Goal: Task Accomplishment & Management: Use online tool/utility

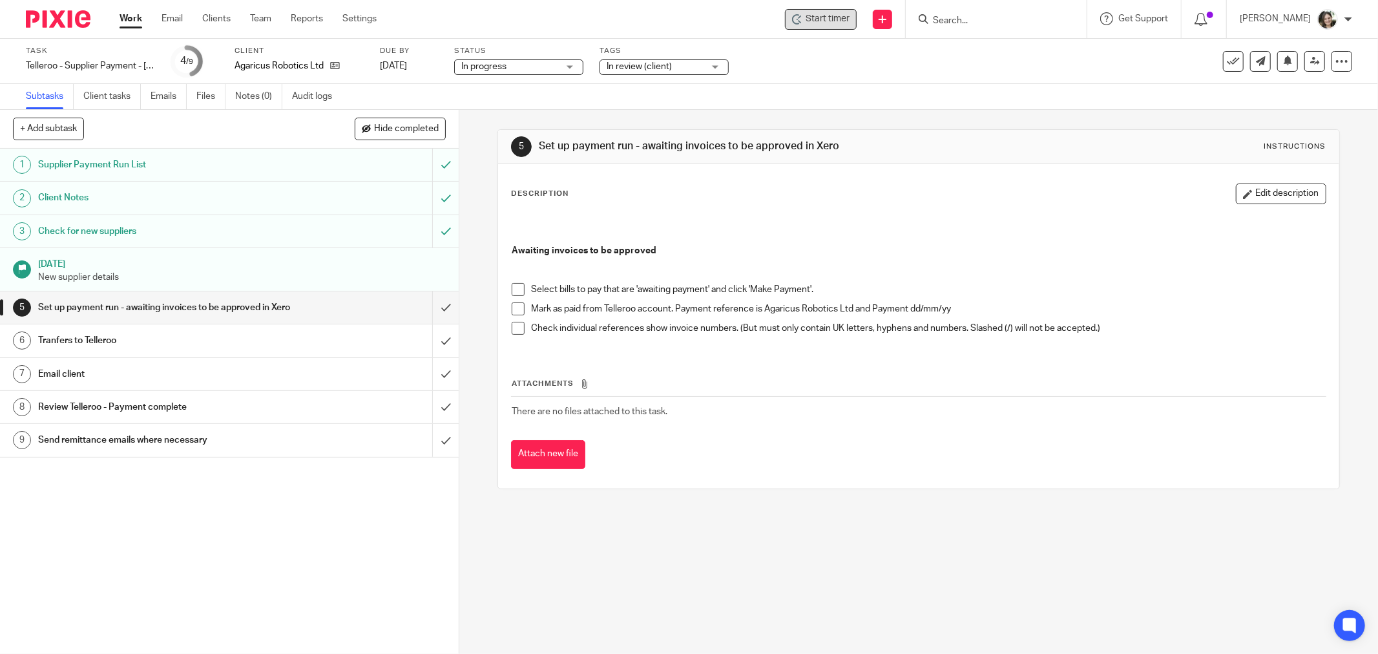
click at [840, 16] on span "Start timer" at bounding box center [827, 19] width 44 height 14
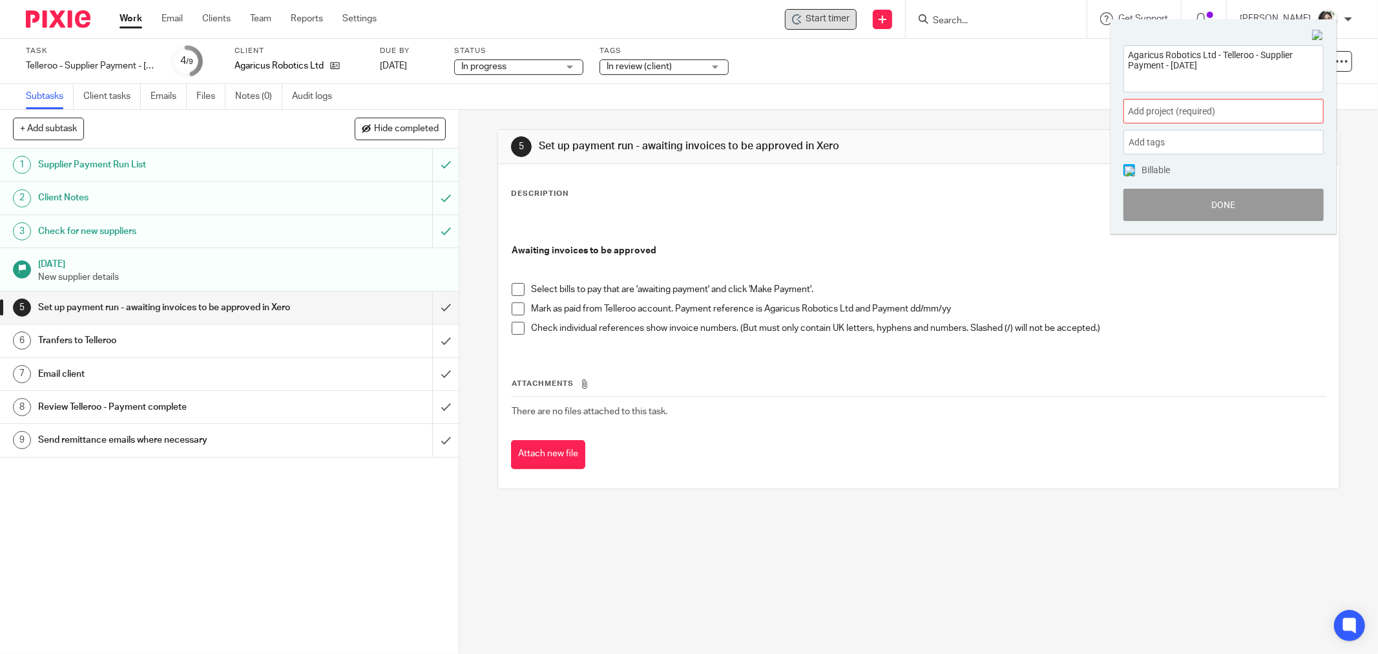
click at [1210, 113] on span "Add project (required) :" at bounding box center [1209, 112] width 163 height 14
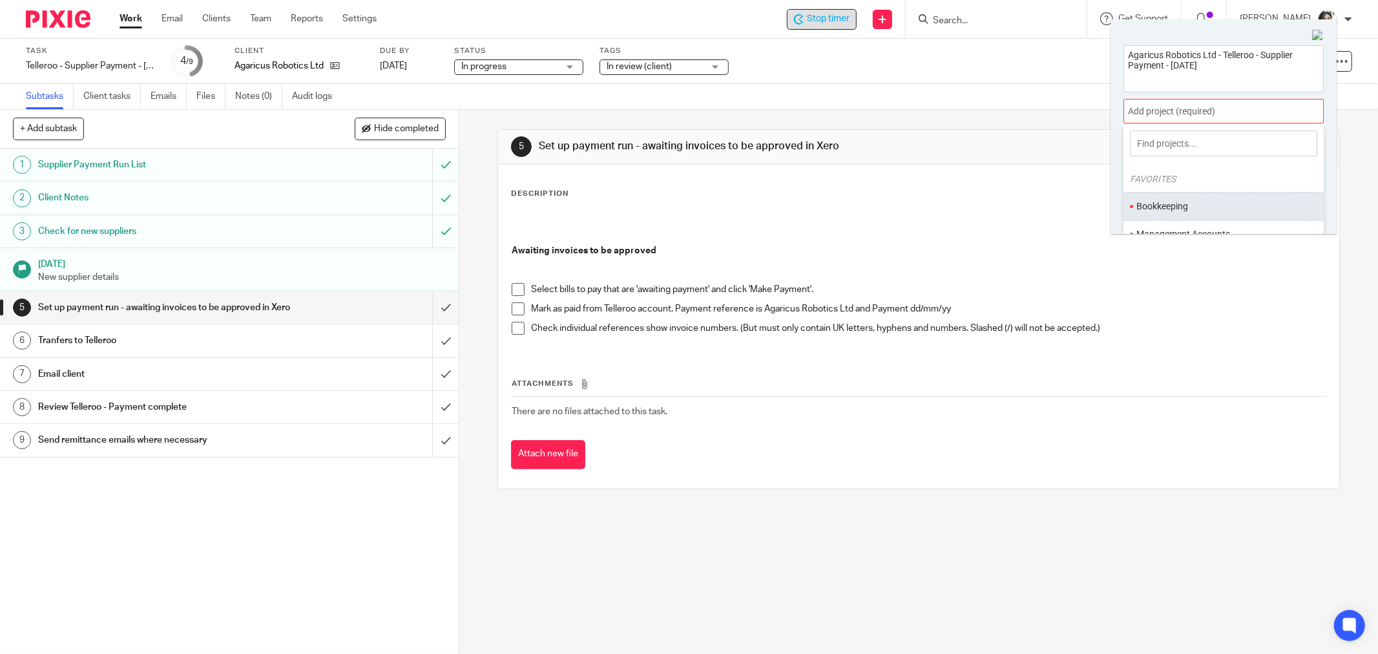
click at [1194, 207] on li "Bookkeeping" at bounding box center [1220, 207] width 169 height 14
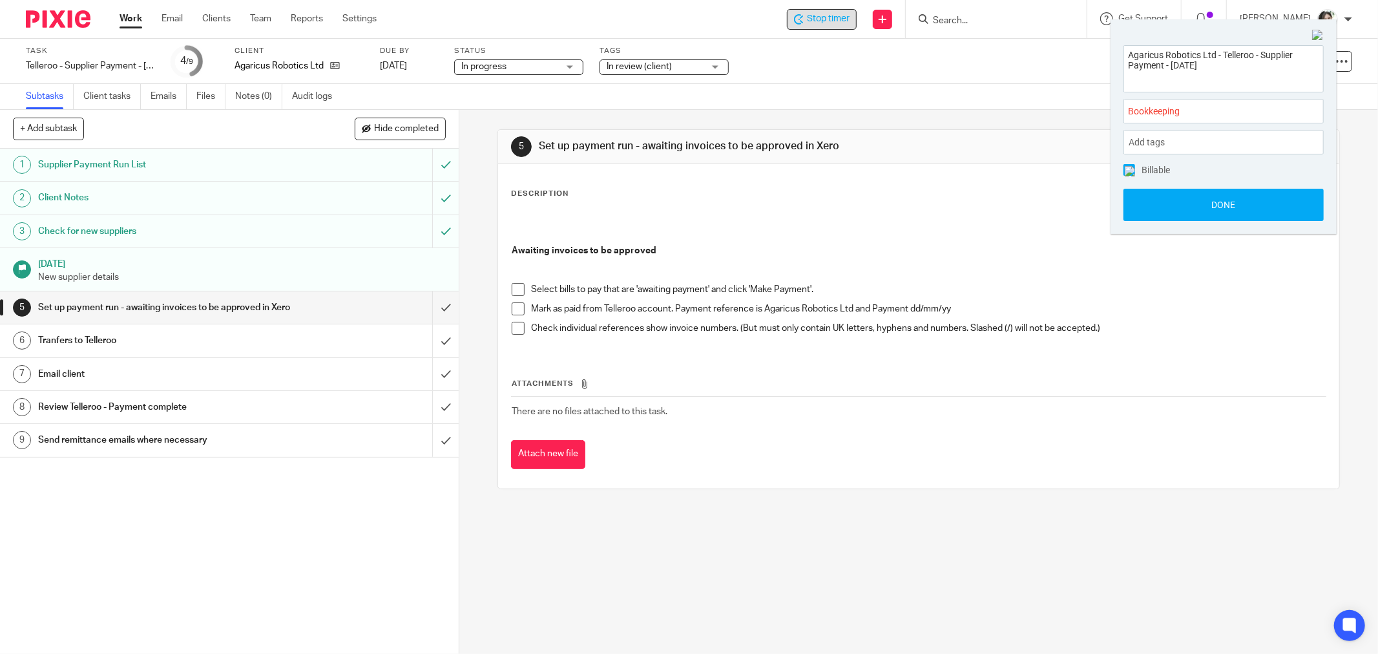
click at [1131, 171] on img at bounding box center [1129, 171] width 10 height 10
click at [1189, 201] on button "Done" at bounding box center [1223, 205] width 200 height 32
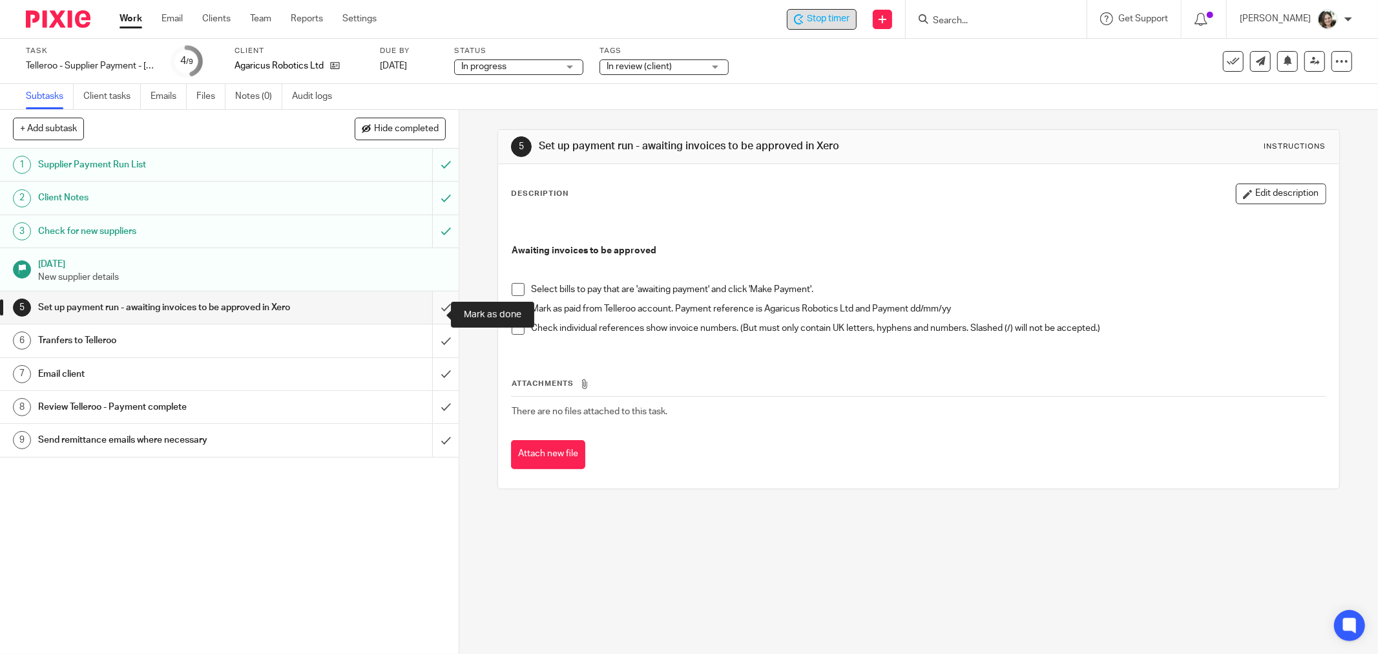
click at [429, 311] on input "submit" at bounding box center [229, 307] width 459 height 32
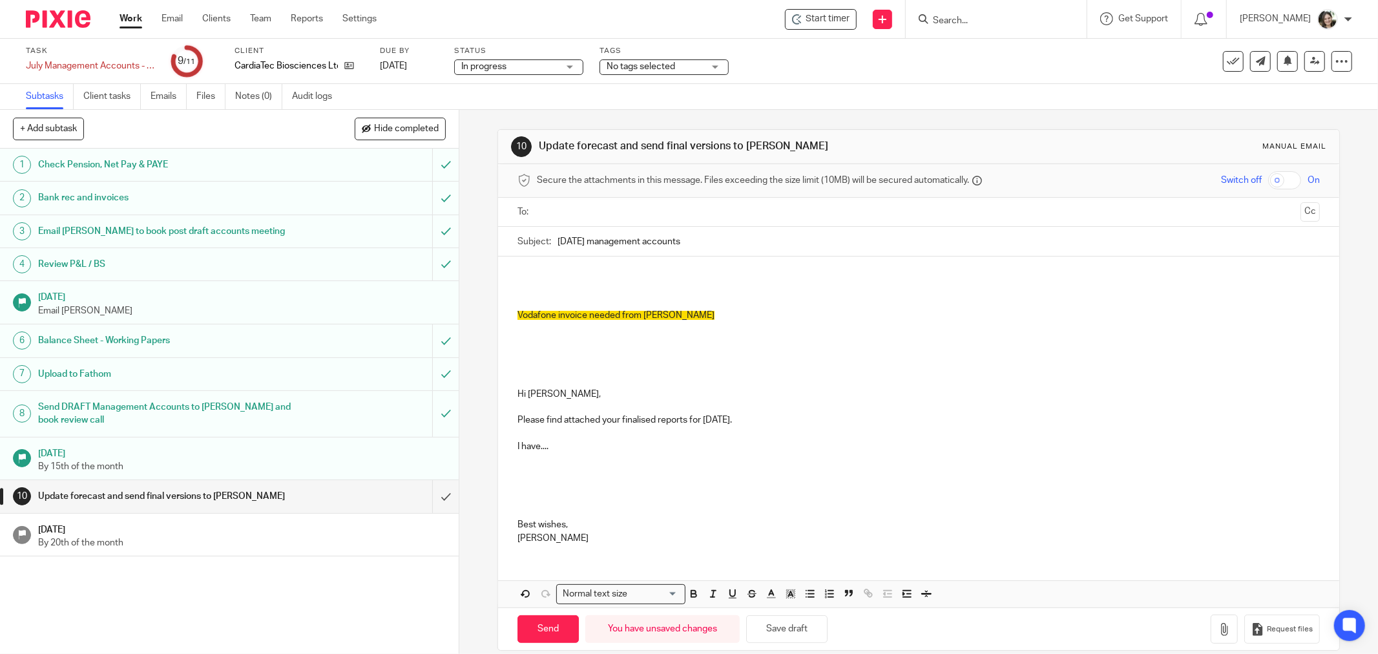
click at [589, 336] on p at bounding box center [918, 341] width 802 height 13
drag, startPoint x: 559, startPoint y: 353, endPoint x: 491, endPoint y: 270, distance: 107.3
click at [491, 270] on div "10 Update forecast and send final versions to Thelma Manual email Secure the at…" at bounding box center [918, 382] width 918 height 544
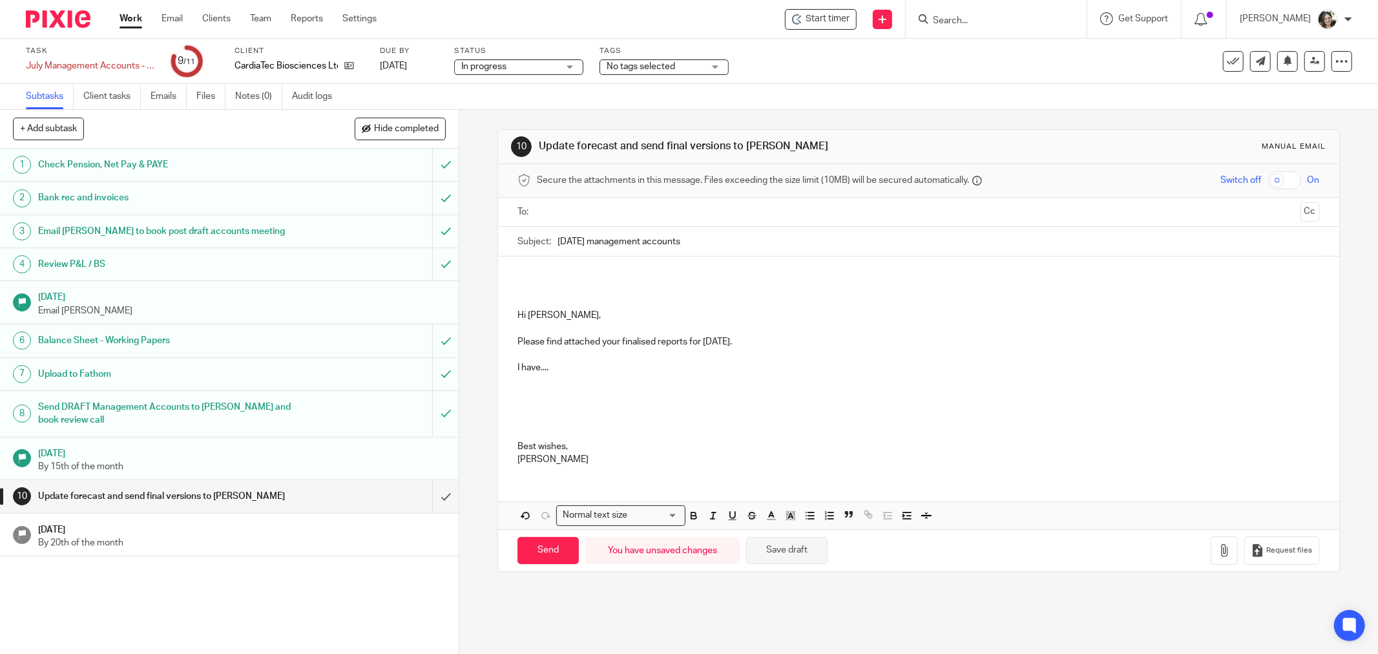
click at [767, 545] on button "Save draft" at bounding box center [786, 551] width 81 height 28
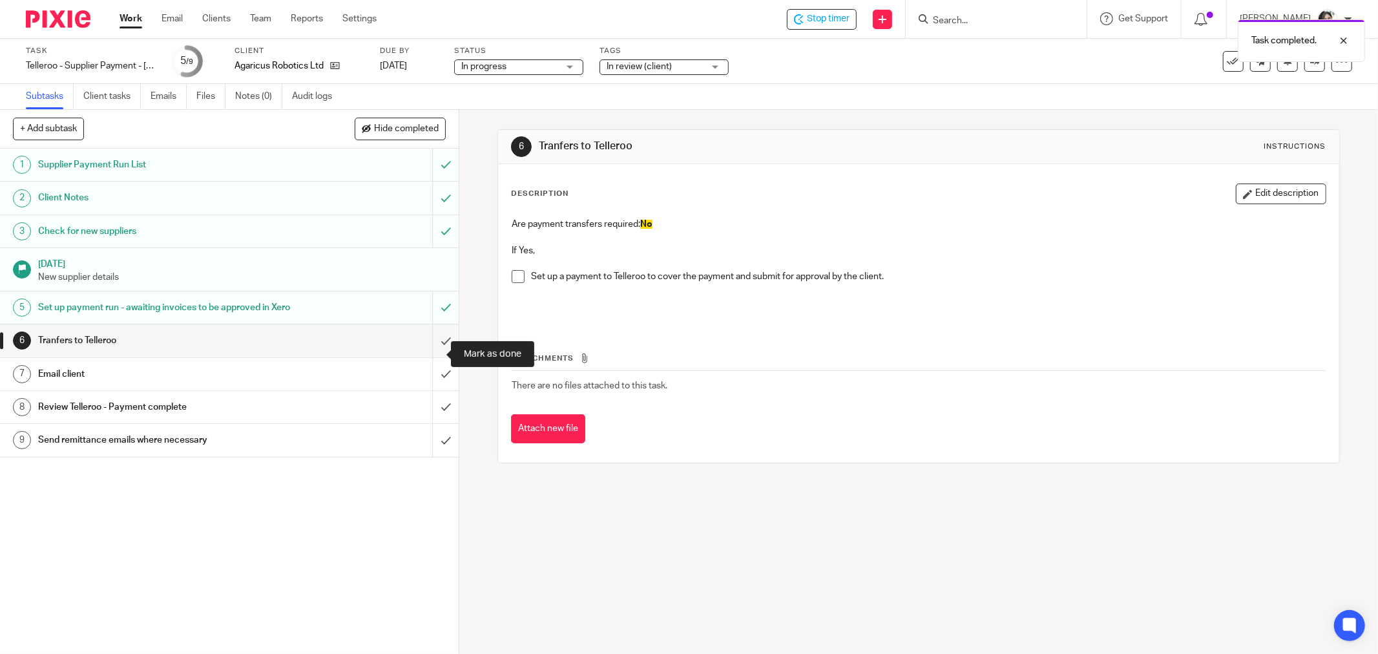
click at [428, 357] on input "submit" at bounding box center [229, 340] width 459 height 32
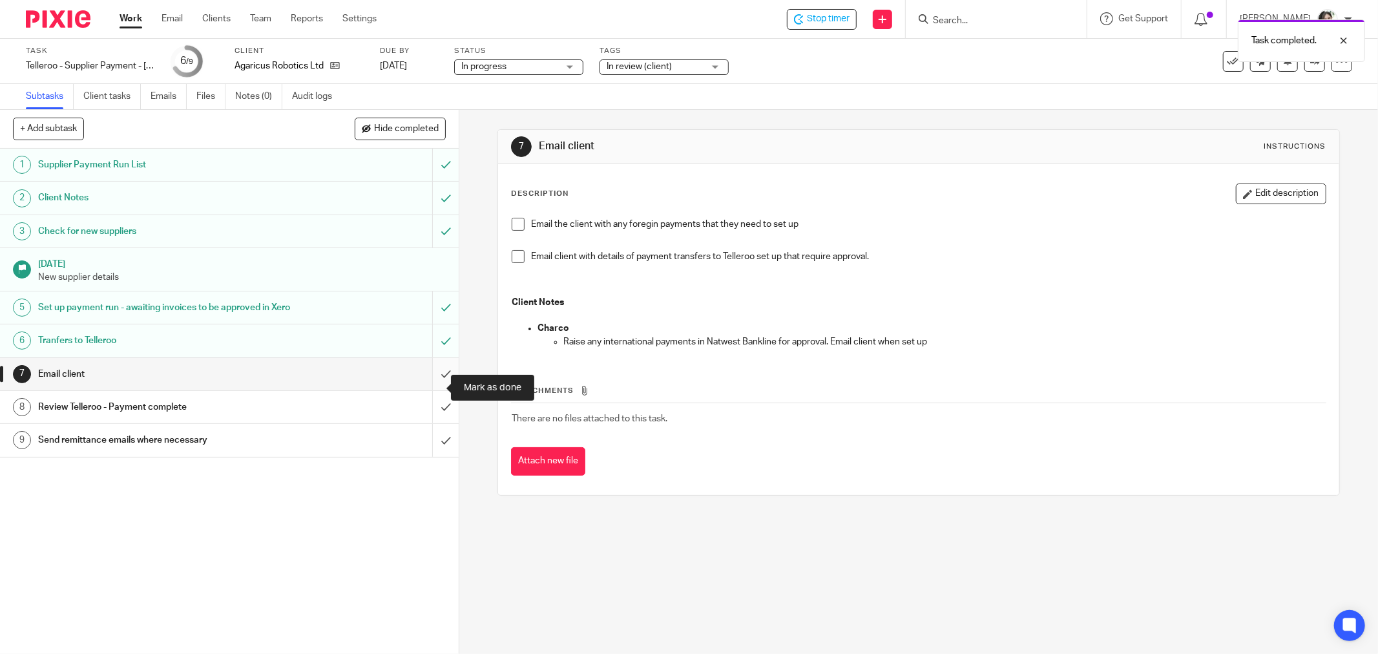
click at [428, 384] on input "submit" at bounding box center [229, 374] width 459 height 32
